Goal: Task Accomplishment & Management: Complete application form

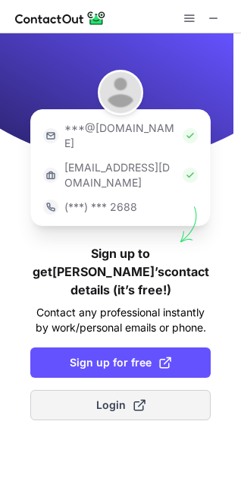
click at [111, 397] on span "Login" at bounding box center [120, 404] width 49 height 15
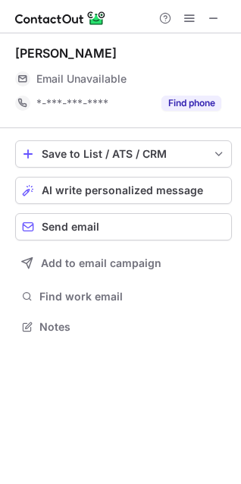
scroll to position [334, 241]
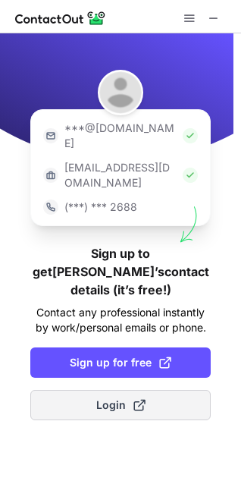
click at [72, 390] on button "Login" at bounding box center [120, 405] width 181 height 30
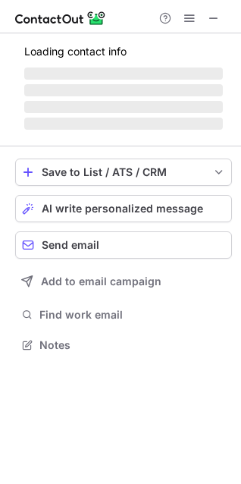
scroll to position [334, 241]
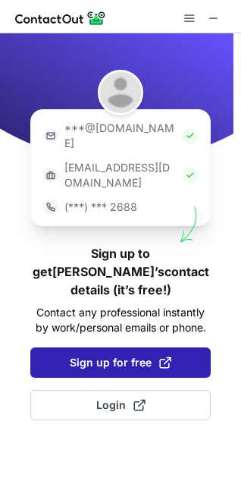
click at [99, 355] on span "Sign up for free" at bounding box center [121, 362] width 102 height 15
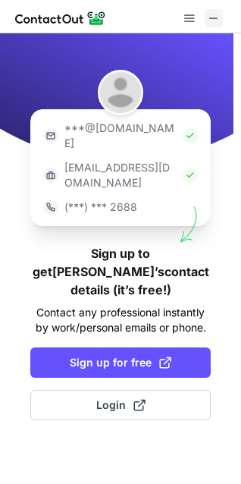
click at [210, 17] on span at bounding box center [214, 18] width 12 height 12
